Goal: Browse casually

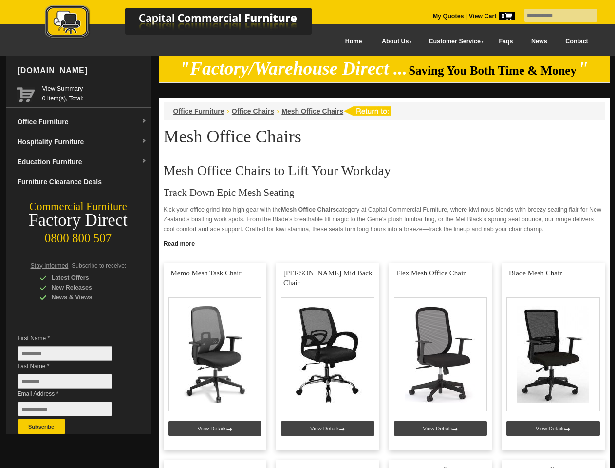
click at [555, 16] on input "text" at bounding box center [561, 15] width 73 height 13
click at [72, 383] on input "Last Name *" at bounding box center [65, 381] width 95 height 15
click at [41, 426] on button "Subscribe" at bounding box center [42, 426] width 48 height 15
click at [384, 243] on link "Read more" at bounding box center [384, 242] width 451 height 12
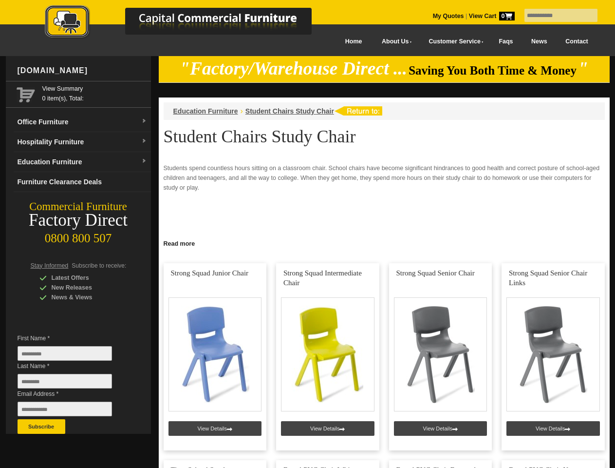
click at [555, 16] on input "text" at bounding box center [561, 15] width 73 height 13
click at [72, 383] on input "Last Name *" at bounding box center [65, 381] width 95 height 15
click at [41, 426] on button "Subscribe" at bounding box center [42, 426] width 48 height 15
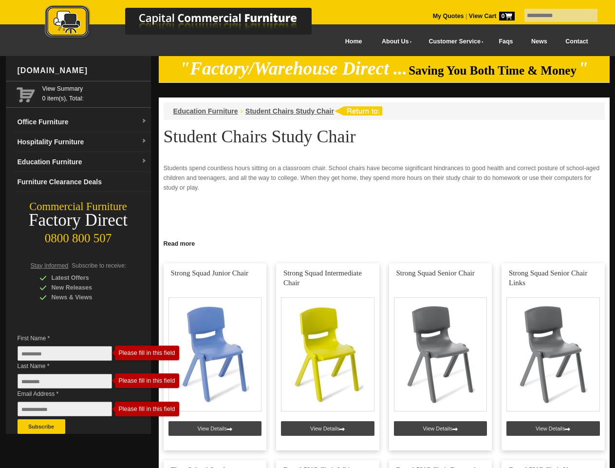
click at [384, 243] on link "Read more" at bounding box center [384, 242] width 451 height 12
